Goal: Navigation & Orientation: Understand site structure

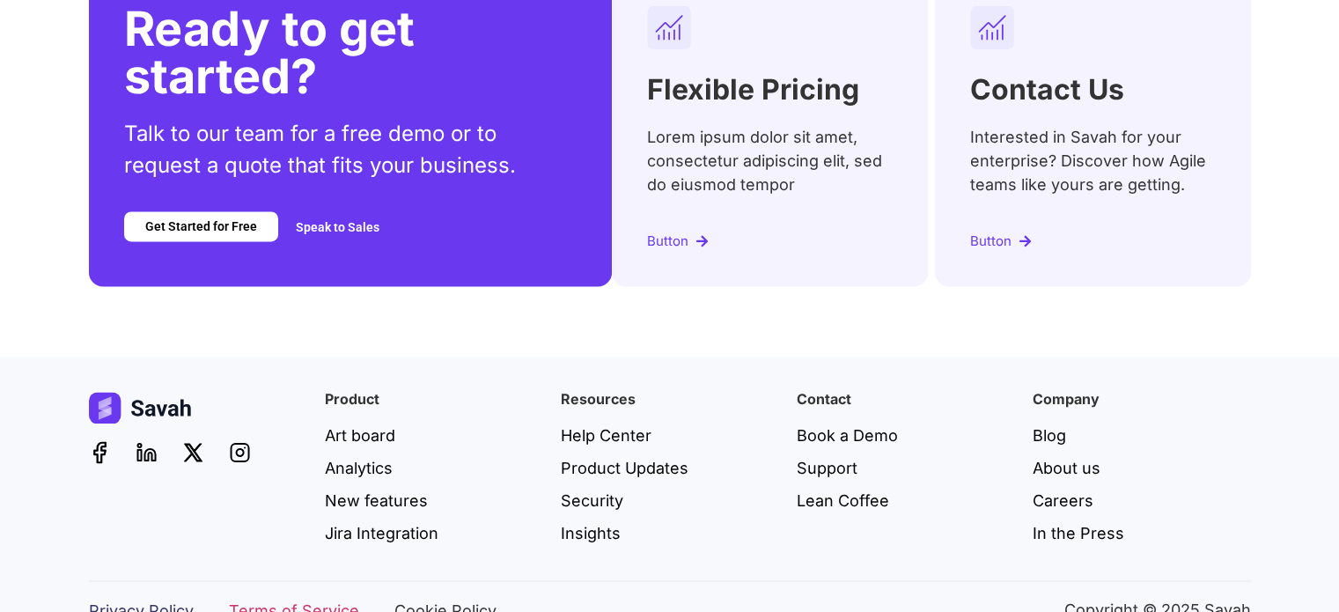
click at [188, 599] on span "Privacy Policy" at bounding box center [141, 611] width 105 height 24
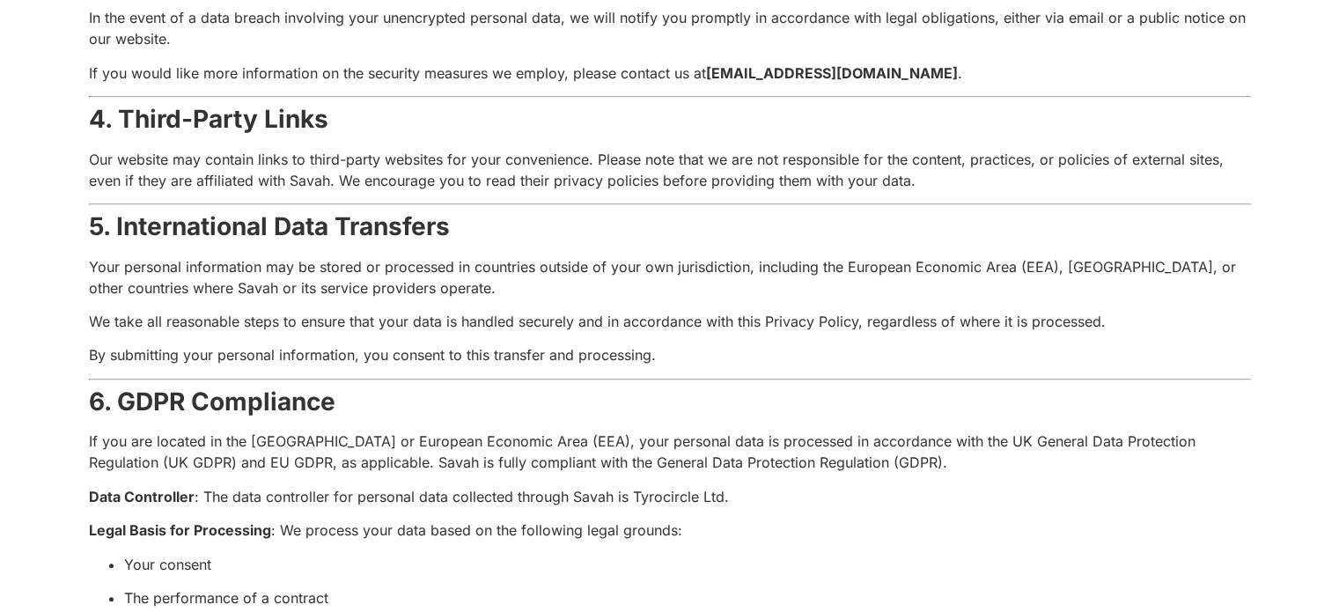
scroll to position [2714, 0]
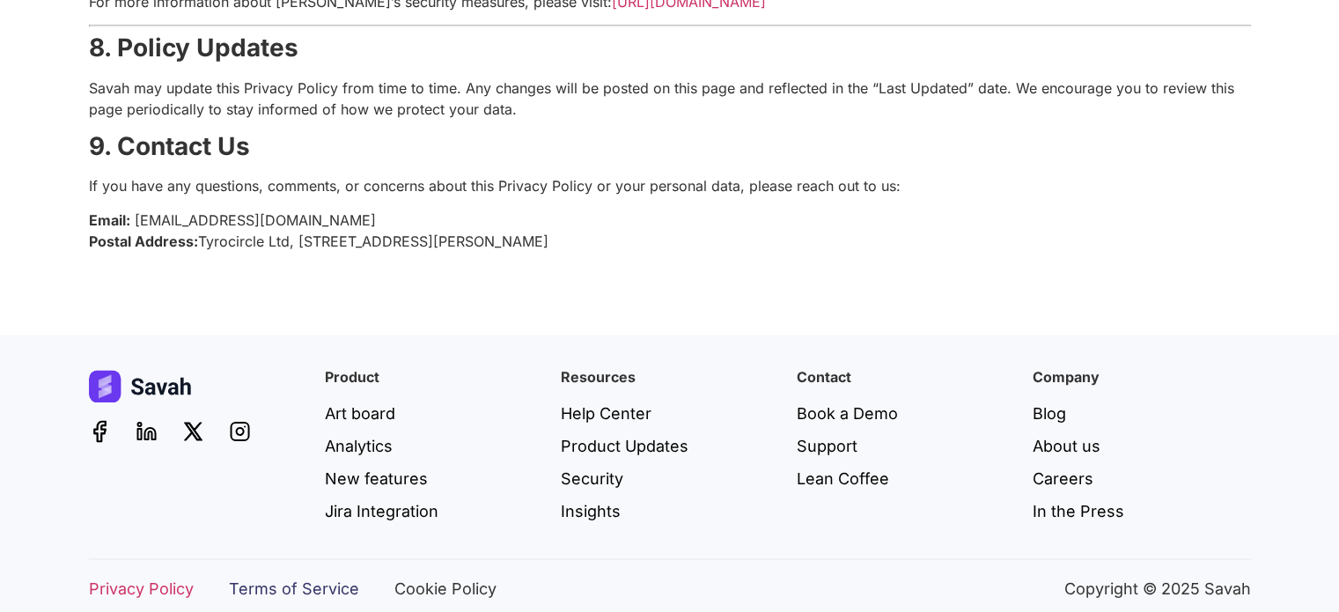
click at [324, 577] on span "Terms of Service" at bounding box center [294, 589] width 130 height 24
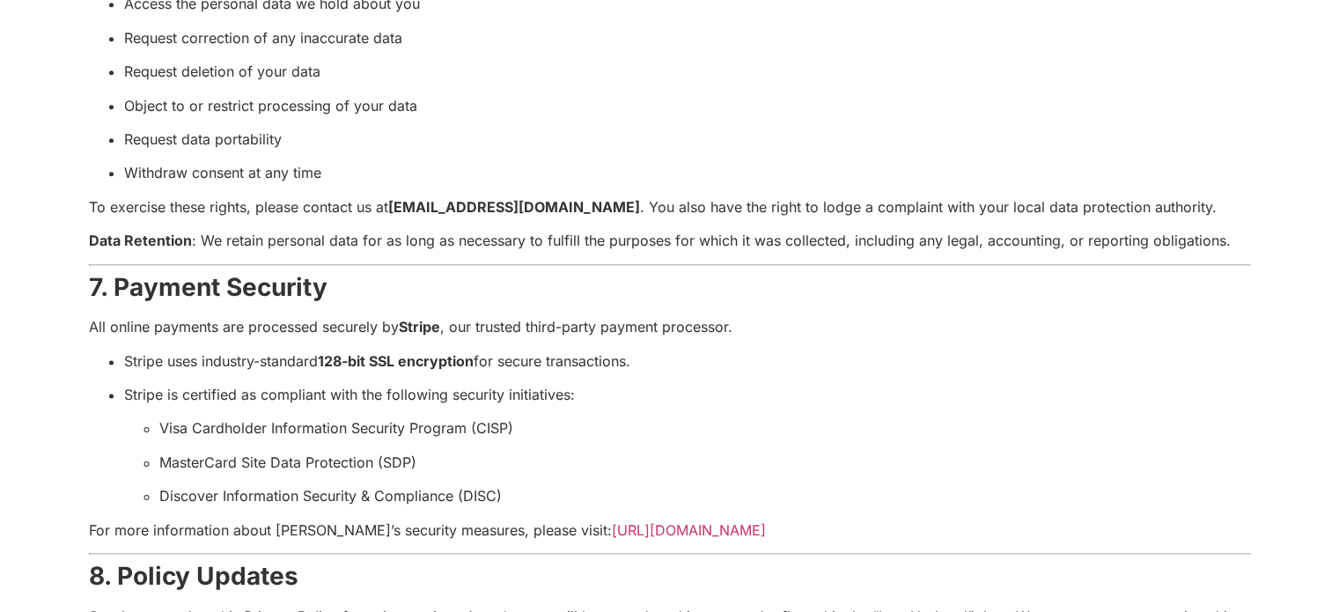
scroll to position [1907, 0]
